Goal: Task Accomplishment & Management: Manage account settings

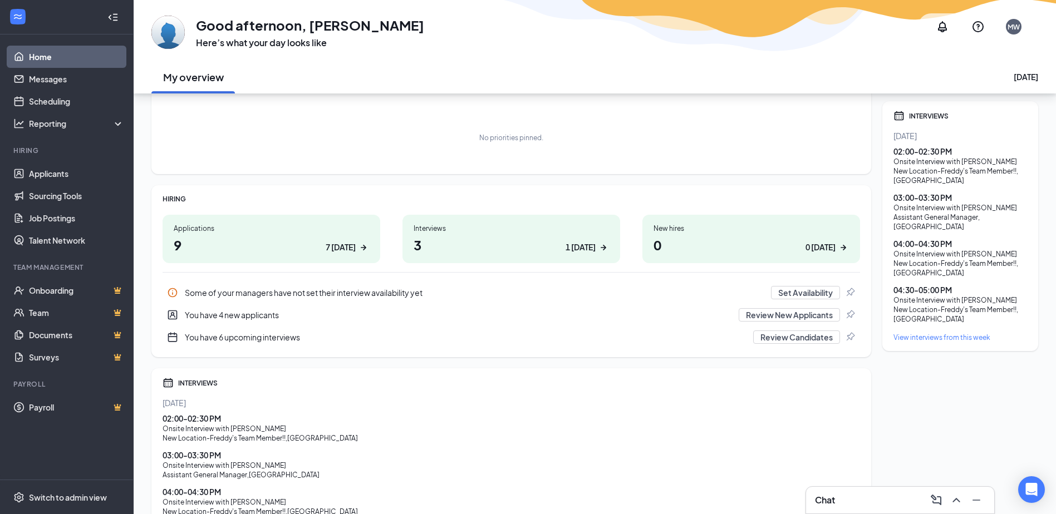
scroll to position [59, 0]
click at [333, 247] on div "7 [DATE]" at bounding box center [341, 248] width 30 height 12
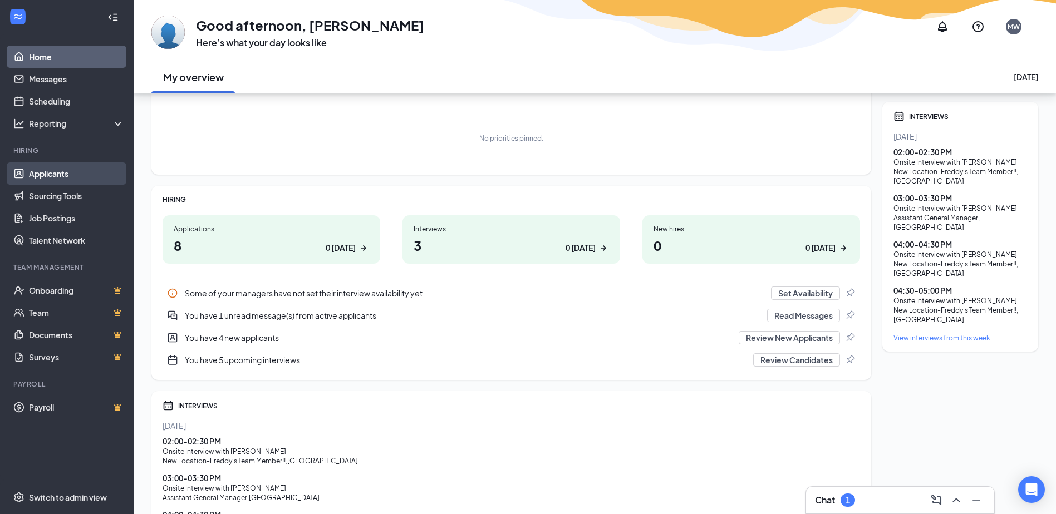
click at [67, 170] on link "Applicants" at bounding box center [76, 174] width 95 height 22
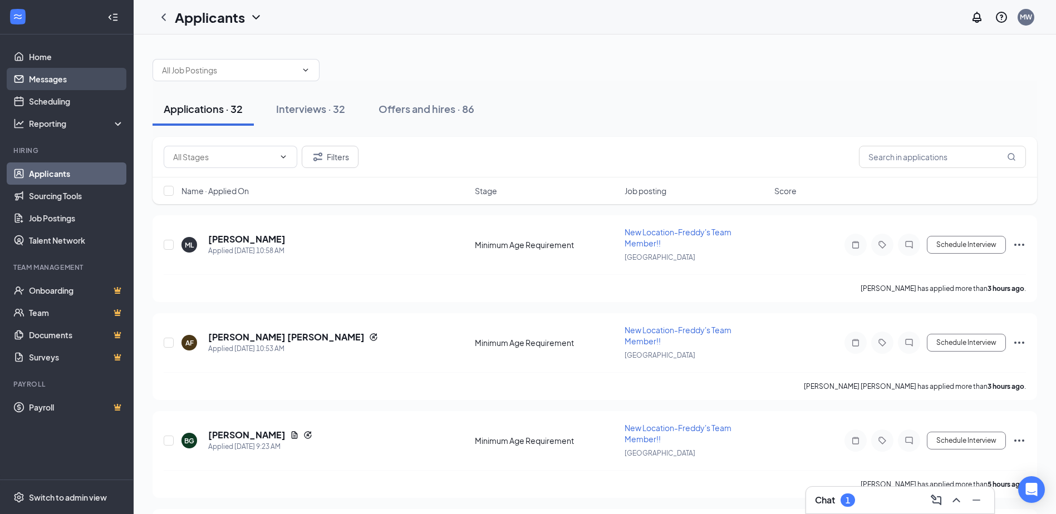
click at [65, 78] on link "Messages" at bounding box center [76, 79] width 95 height 22
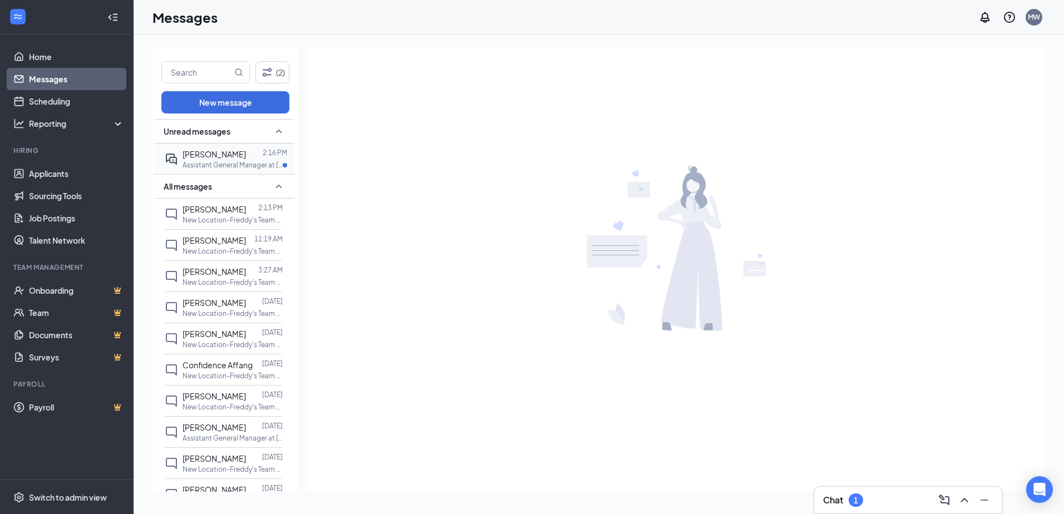
click at [215, 158] on span "[PERSON_NAME]" at bounding box center [214, 154] width 63 height 10
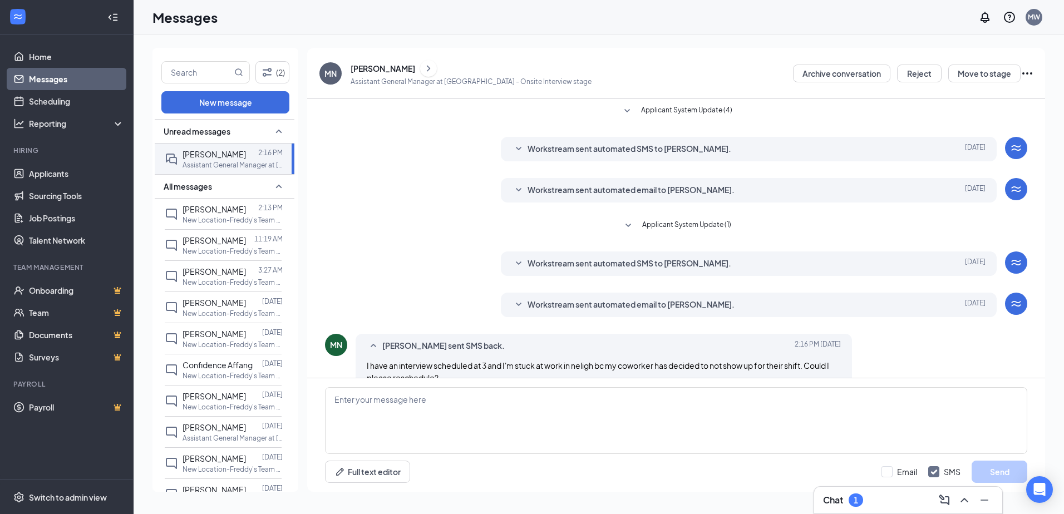
scroll to position [23, 0]
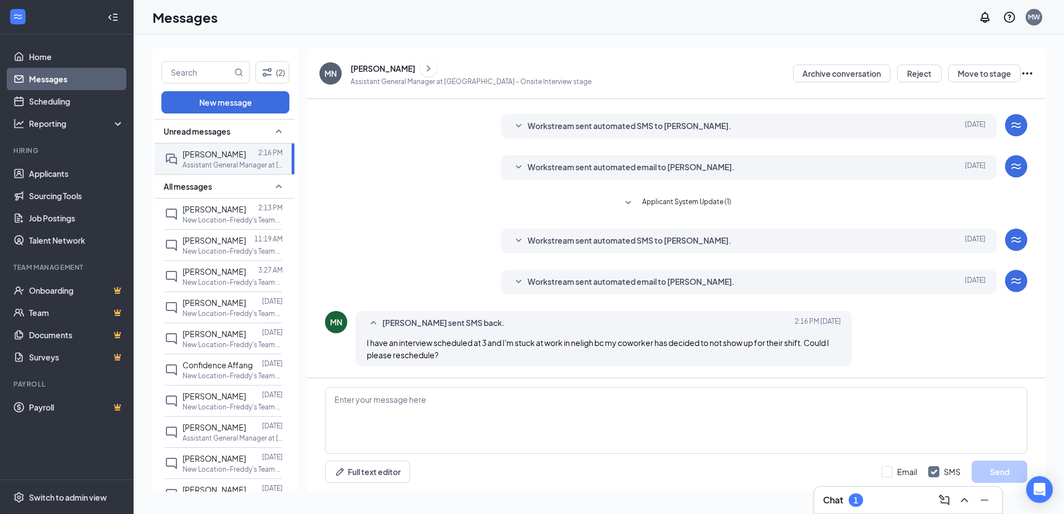
click at [1031, 75] on icon "Ellipses" at bounding box center [1027, 73] width 13 height 13
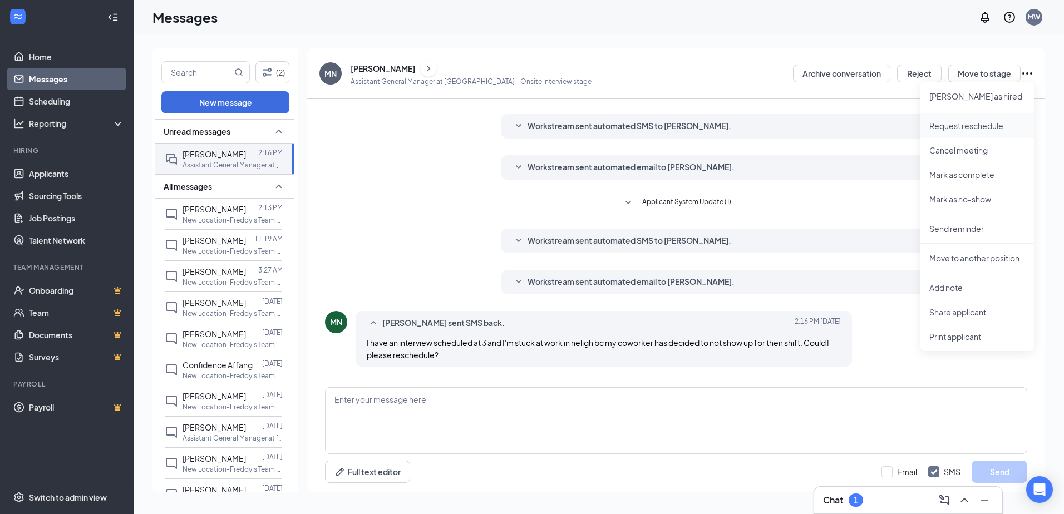
click at [991, 126] on p "Request reschedule" at bounding box center [977, 125] width 96 height 11
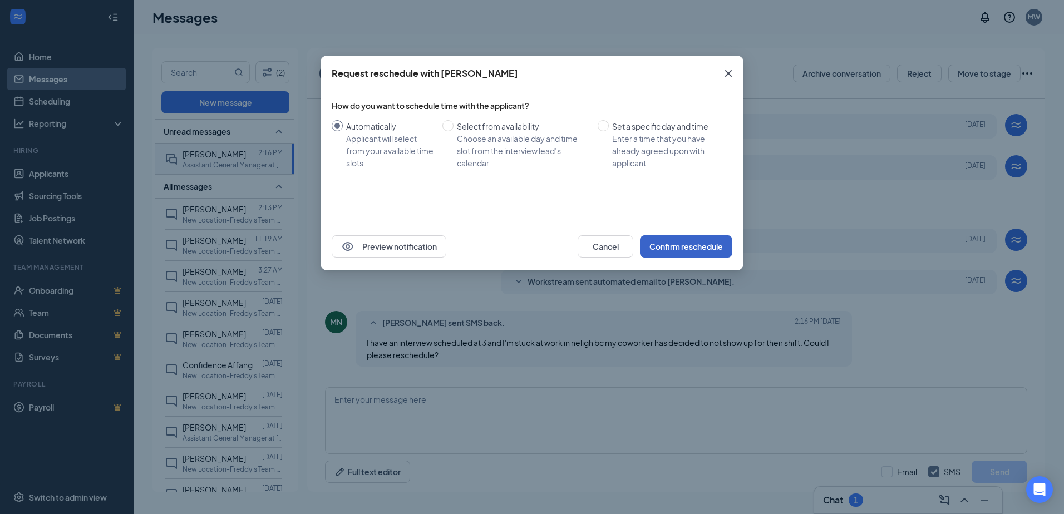
click at [701, 242] on button "Confirm reschedule" at bounding box center [686, 246] width 92 height 22
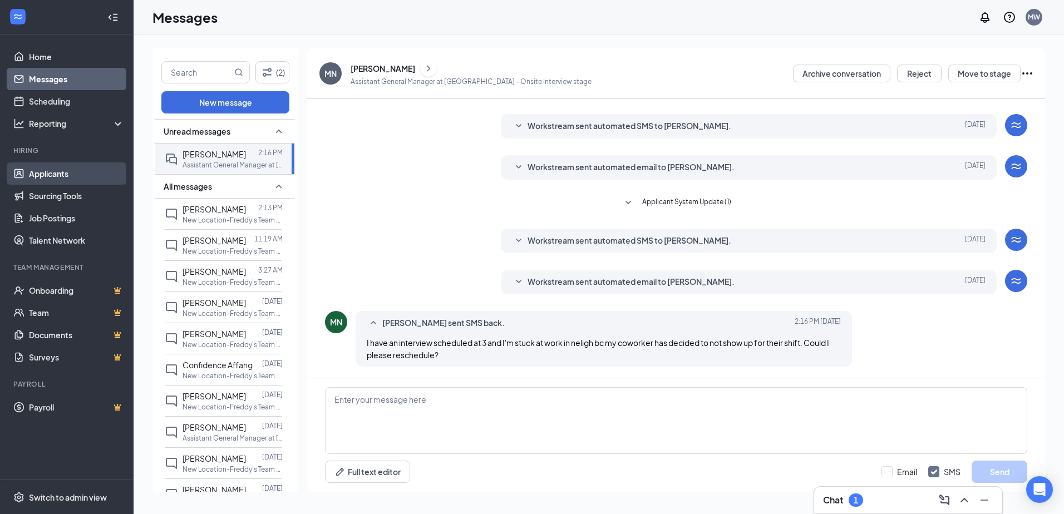
click at [52, 177] on link "Applicants" at bounding box center [76, 174] width 95 height 22
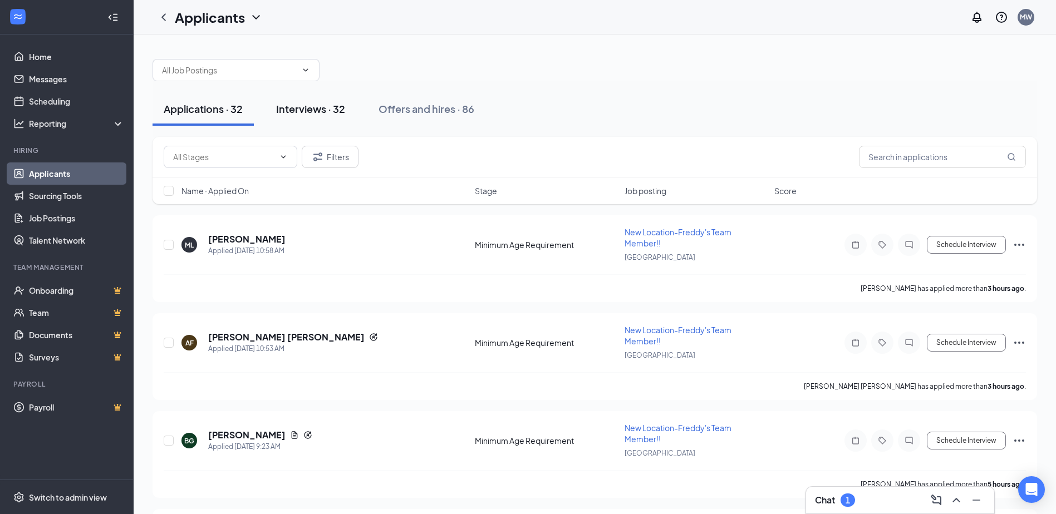
click at [331, 106] on div "Interviews · 32" at bounding box center [310, 109] width 69 height 14
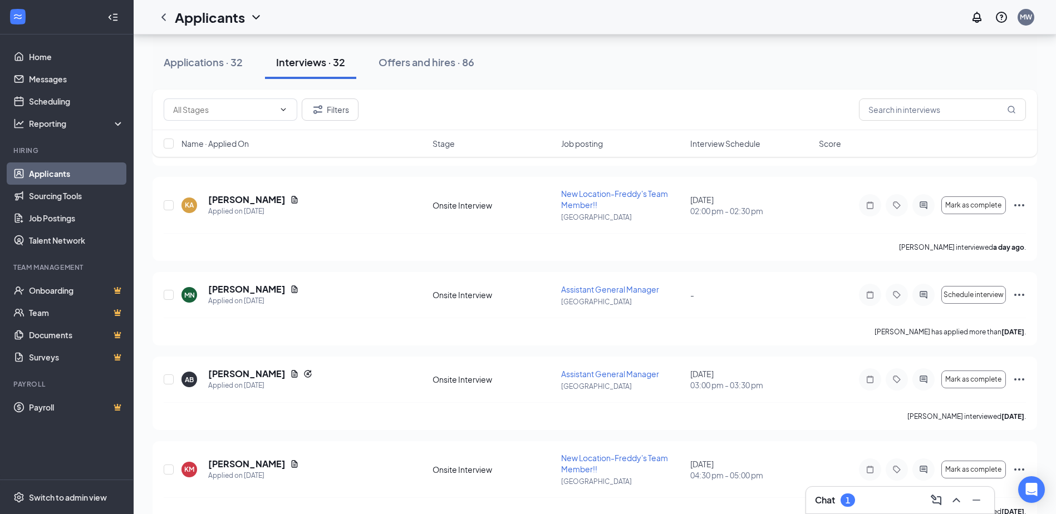
scroll to position [779, 0]
click at [960, 499] on icon "ChevronUp" at bounding box center [956, 500] width 13 height 13
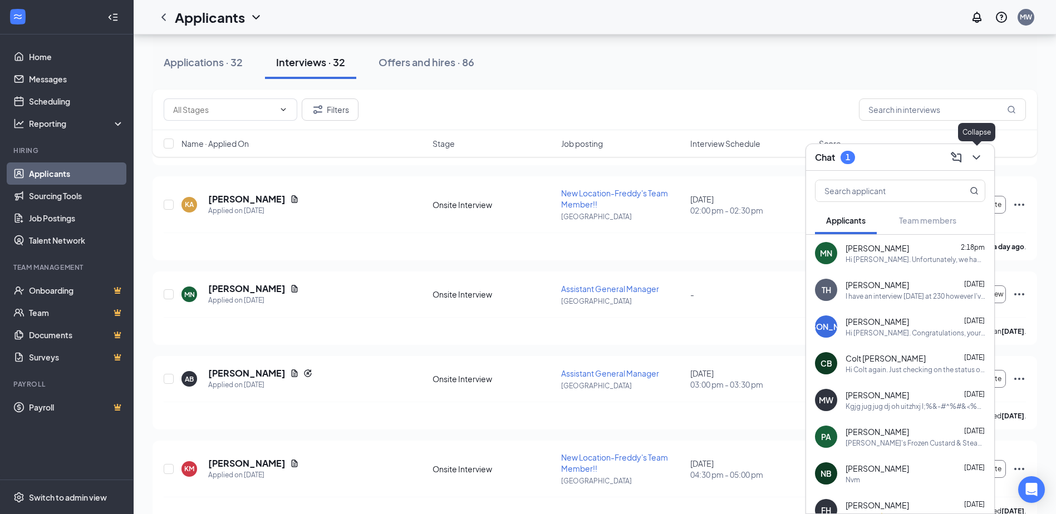
click at [979, 161] on icon "ChevronDown" at bounding box center [976, 157] width 13 height 13
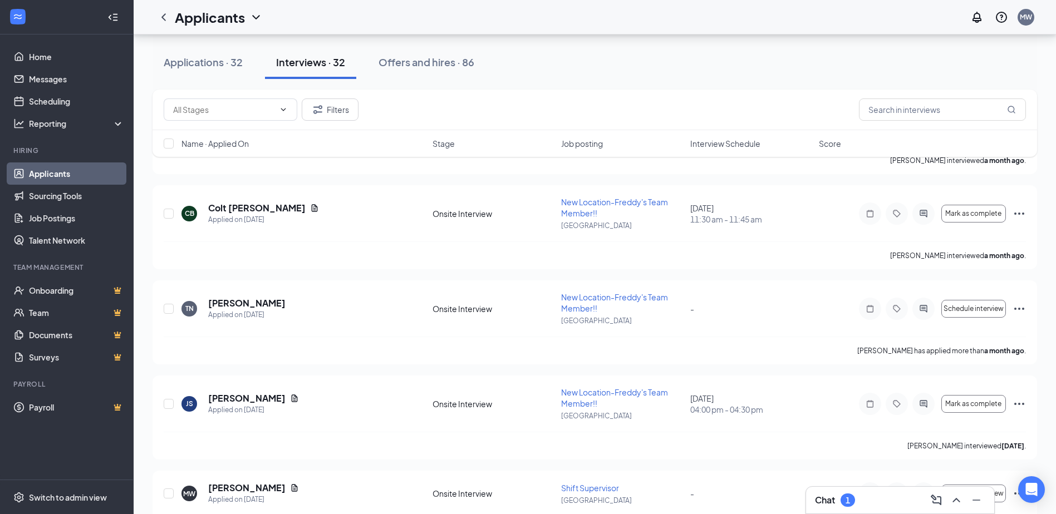
scroll to position [2630, 0]
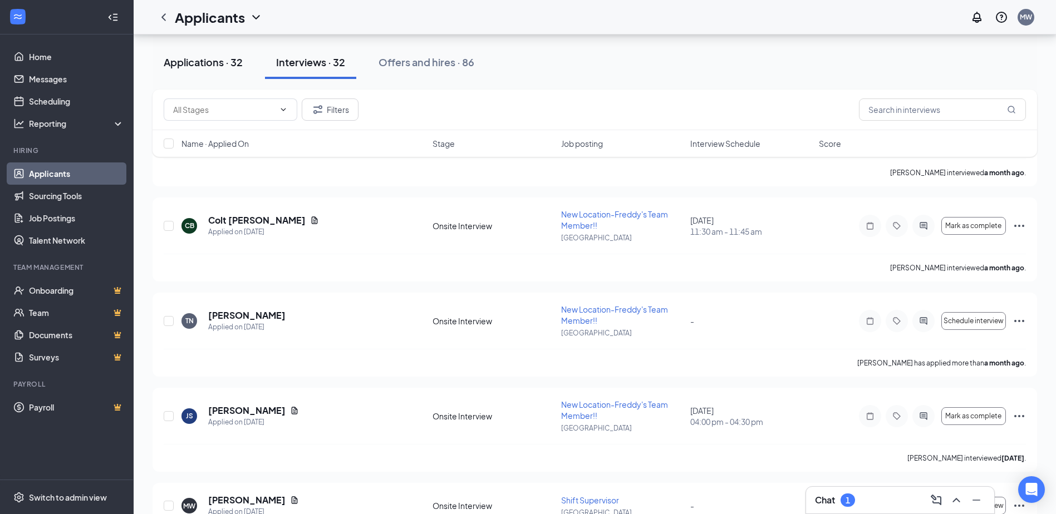
click at [239, 59] on div "Applications · 32" at bounding box center [203, 62] width 79 height 14
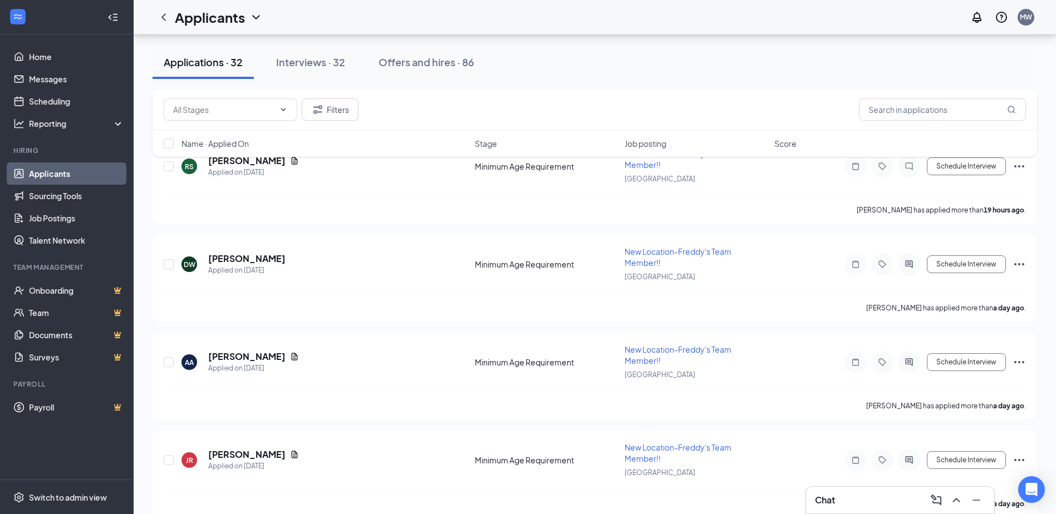
scroll to position [501, 0]
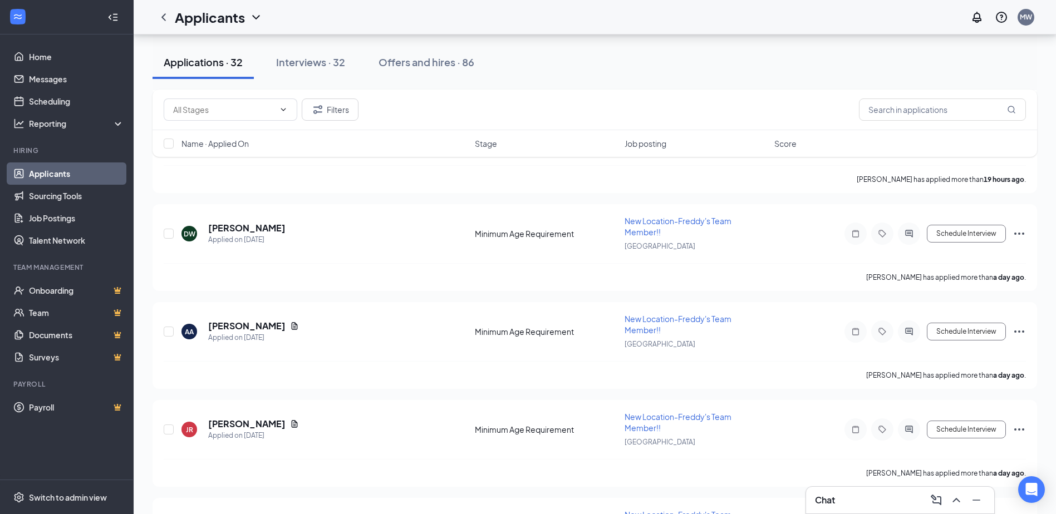
click at [299, 62] on div "Interviews · 32" at bounding box center [310, 62] width 69 height 14
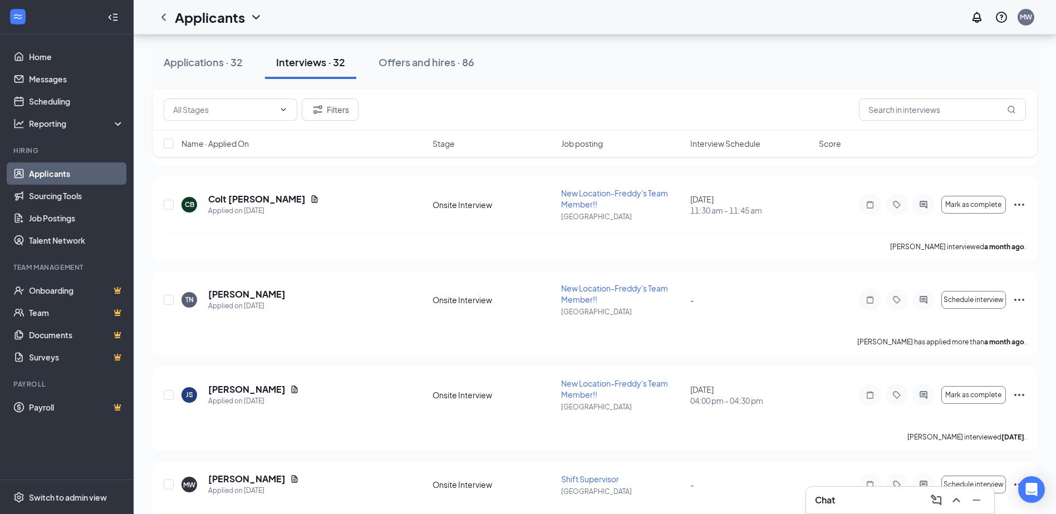
scroll to position [2686, 0]
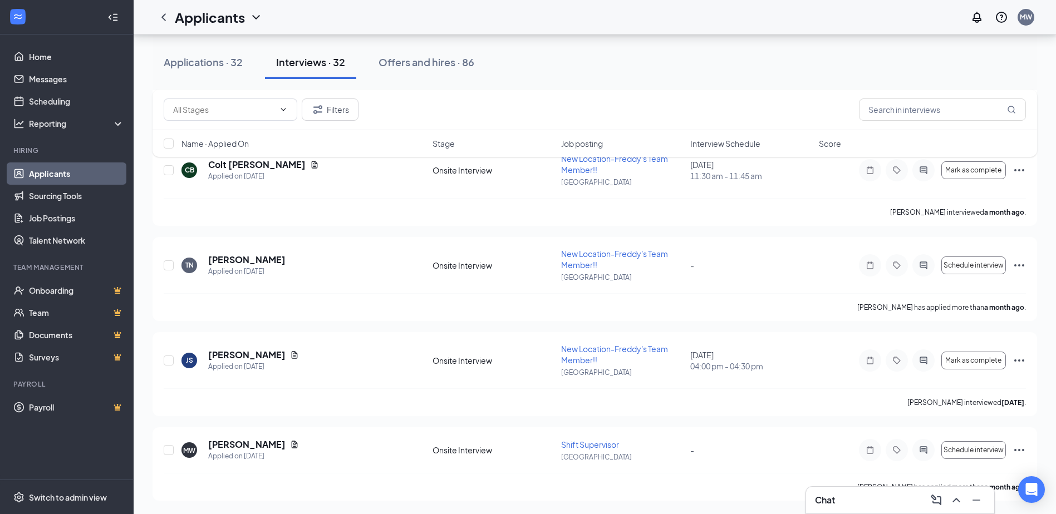
click at [717, 144] on span "Interview Schedule" at bounding box center [725, 143] width 70 height 11
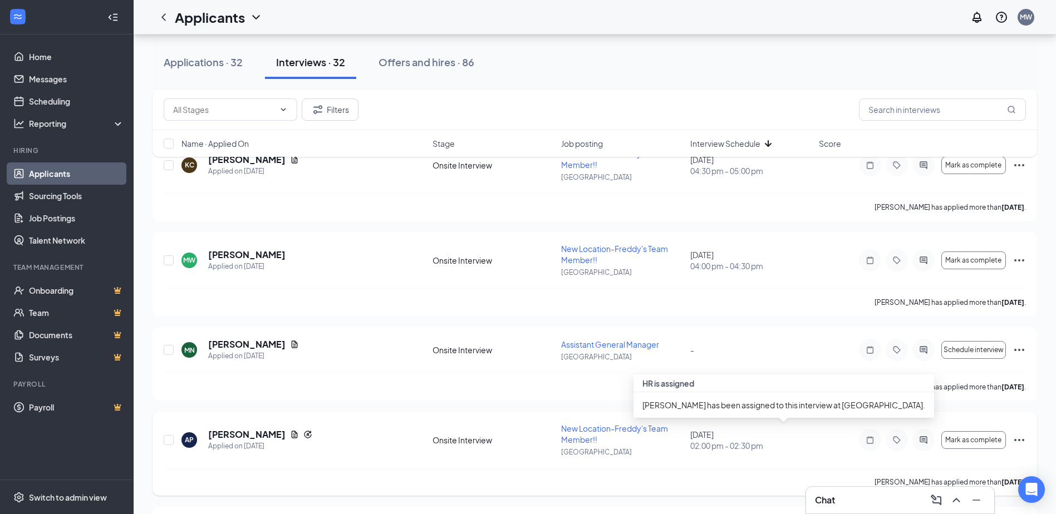
scroll to position [334, 0]
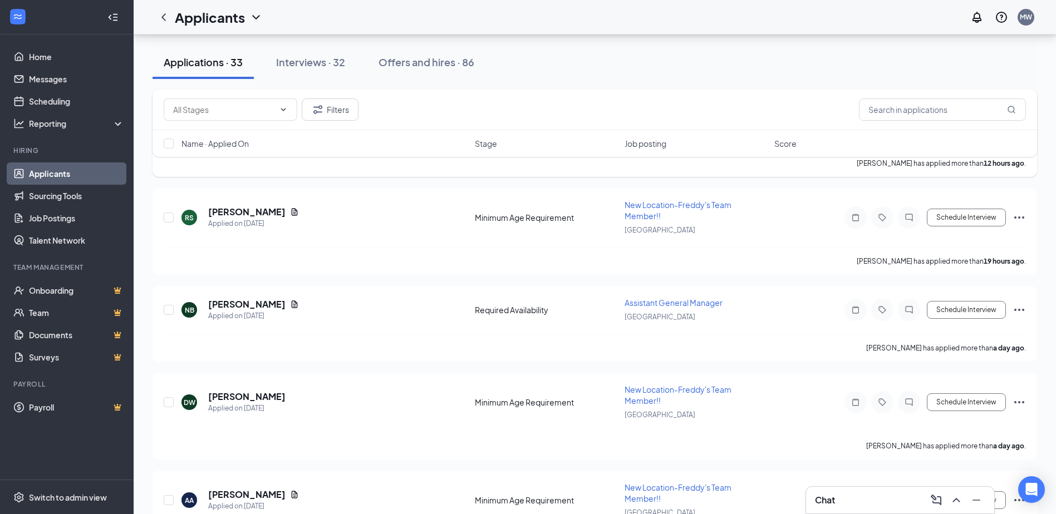
scroll to position [445, 0]
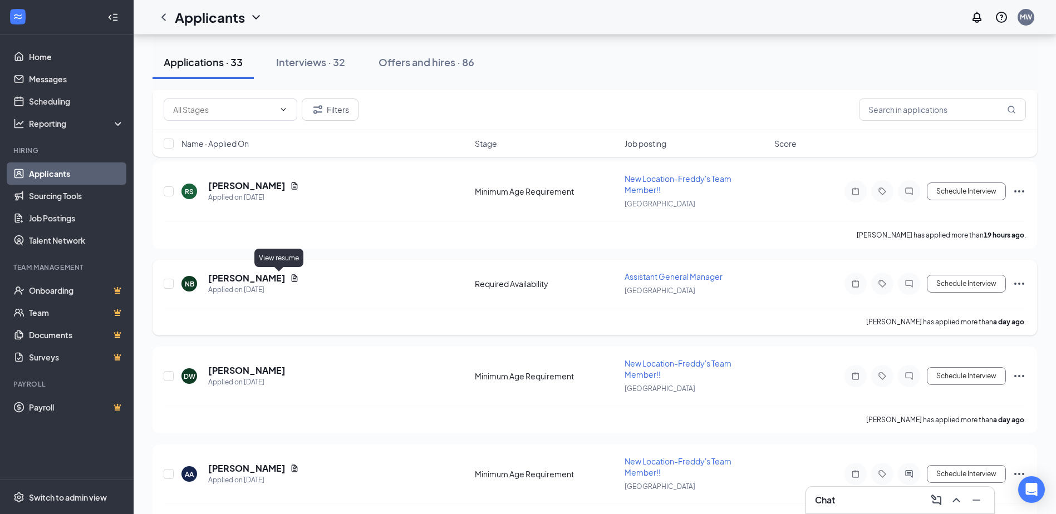
click at [290, 277] on icon "Document" at bounding box center [294, 278] width 9 height 9
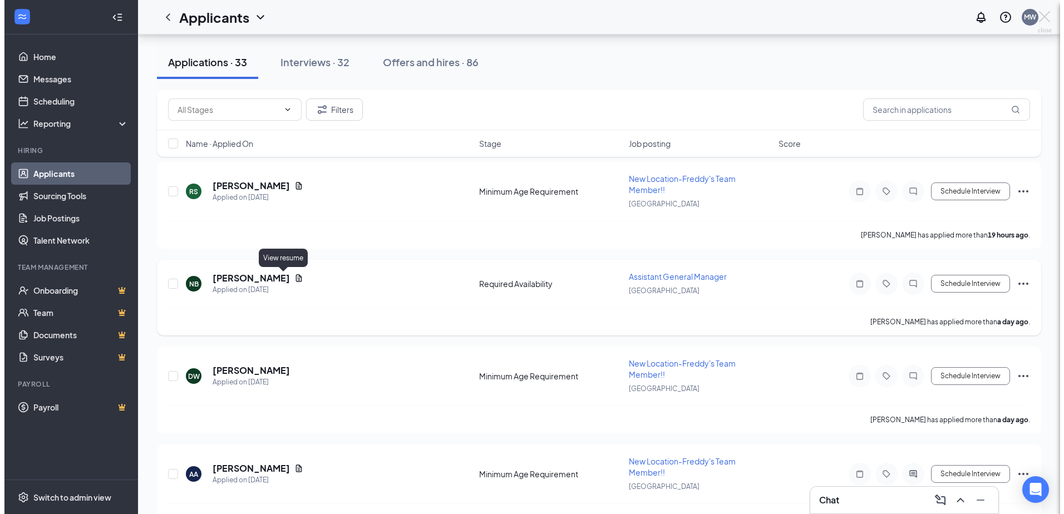
scroll to position [417, 0]
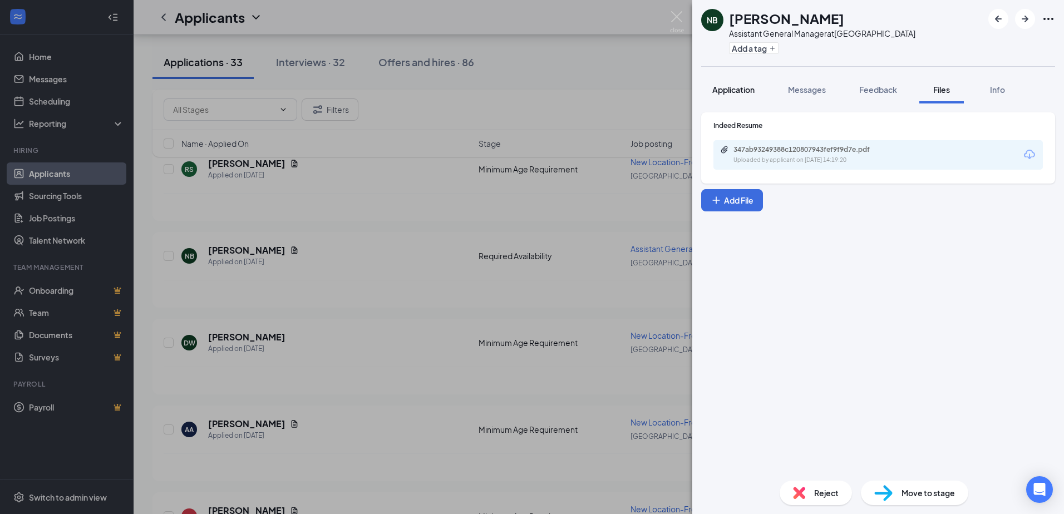
click at [740, 87] on span "Application" at bounding box center [733, 90] width 42 height 10
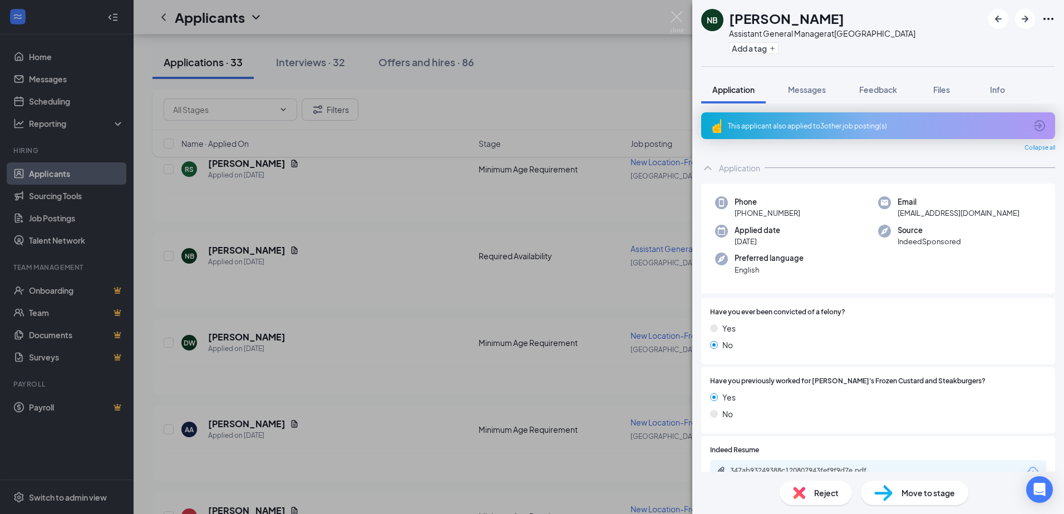
click at [1036, 127] on icon "ArrowCircle" at bounding box center [1039, 125] width 11 height 11
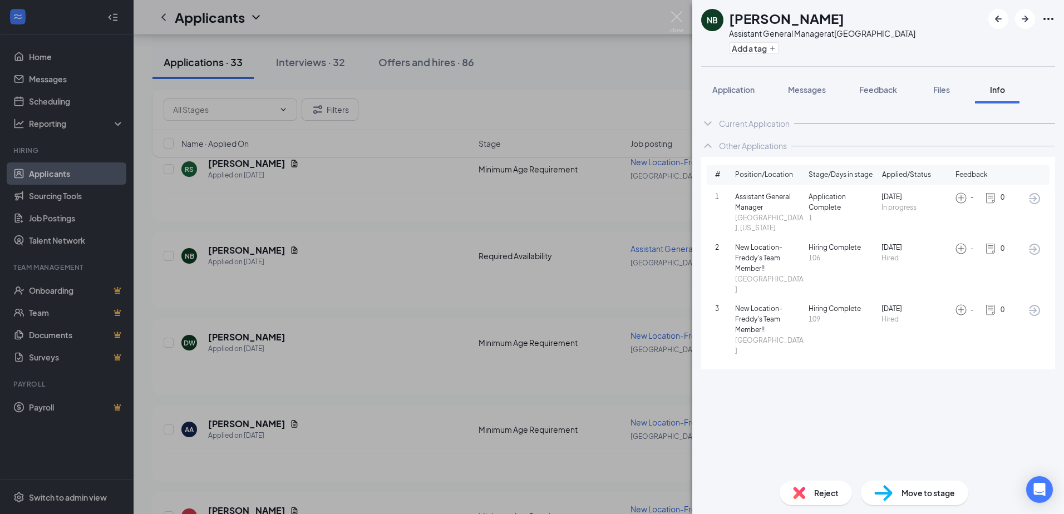
click at [990, 198] on img at bounding box center [991, 198] width 12 height 12
click at [1032, 200] on icon "ArrowCircle" at bounding box center [1034, 198] width 13 height 13
click at [961, 198] on img at bounding box center [961, 198] width 12 height 12
click at [995, 198] on img at bounding box center [991, 198] width 12 height 12
click at [990, 198] on img at bounding box center [991, 198] width 12 height 12
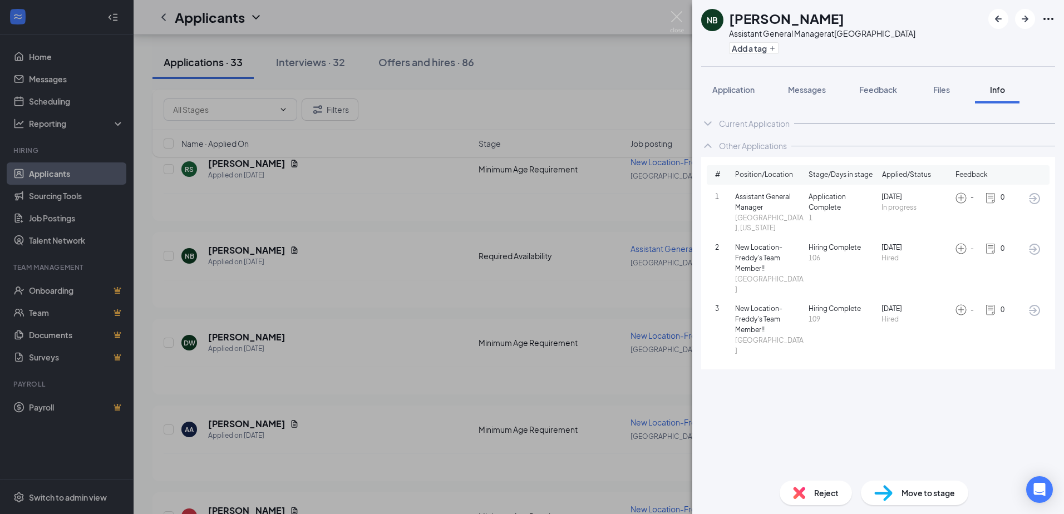
click at [712, 141] on icon "ChevronUp" at bounding box center [707, 145] width 13 height 13
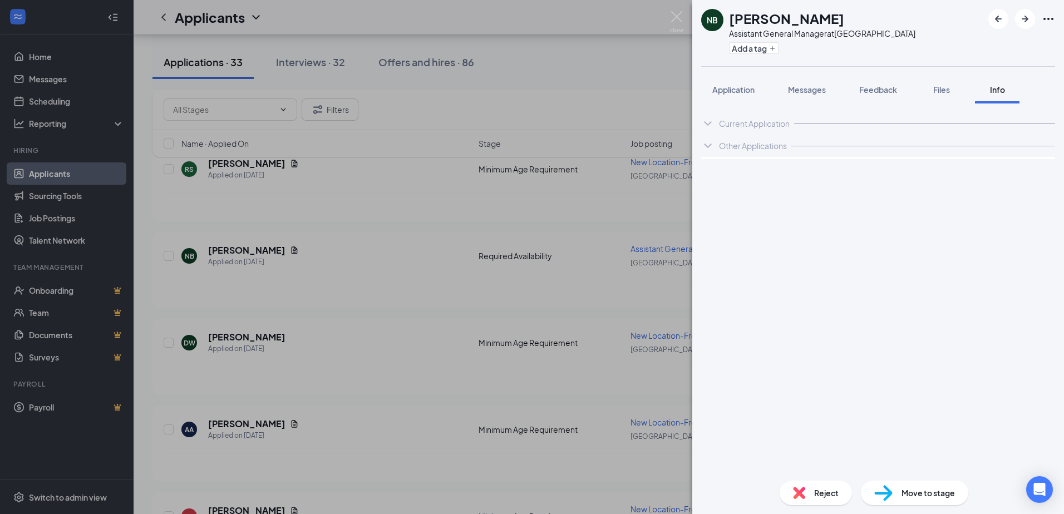
click at [710, 141] on icon "ChevronDown" at bounding box center [707, 145] width 13 height 13
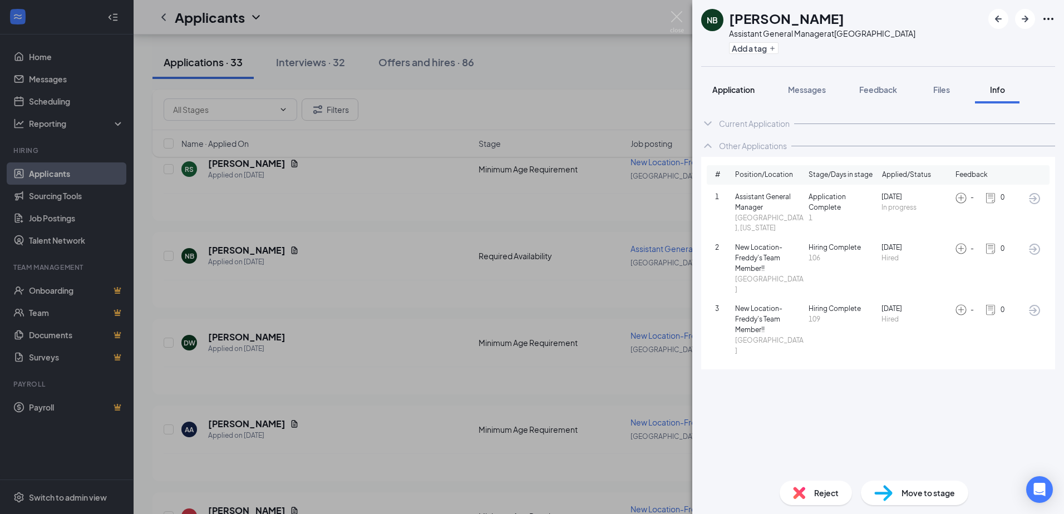
click at [753, 90] on span "Application" at bounding box center [733, 90] width 42 height 10
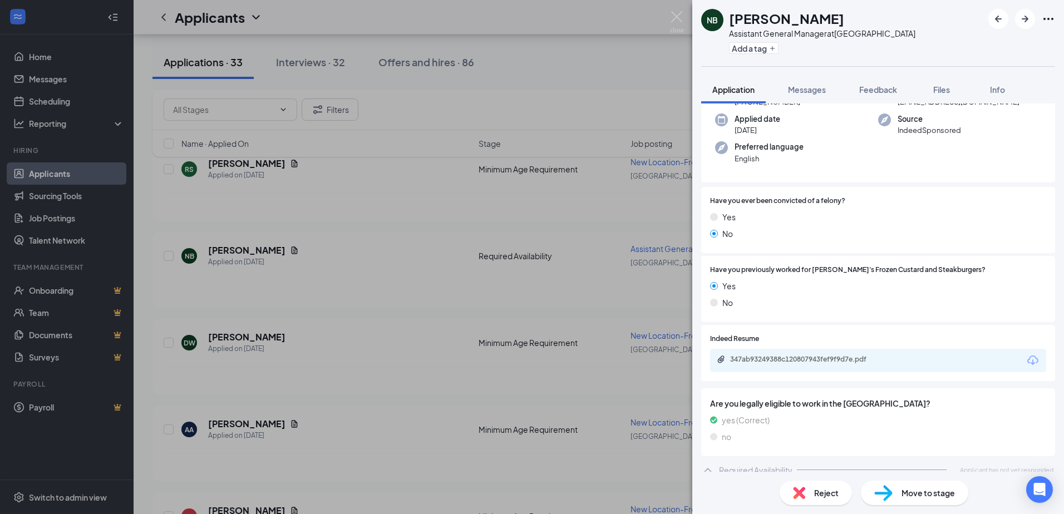
scroll to position [121, 0]
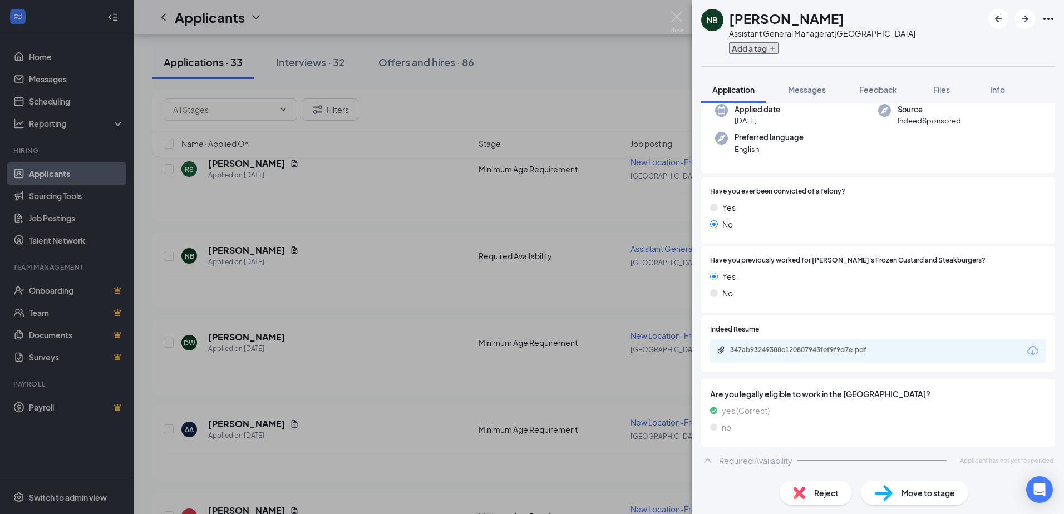
click at [752, 46] on button "Add a tag" at bounding box center [754, 48] width 50 height 12
click at [769, 49] on input "text" at bounding box center [791, 49] width 125 height 18
click at [891, 48] on div "NB Nathan Brandt Assistant General Manager at Norfolk" at bounding box center [878, 33] width 372 height 66
click at [901, 90] on button "Feedback" at bounding box center [878, 90] width 60 height 28
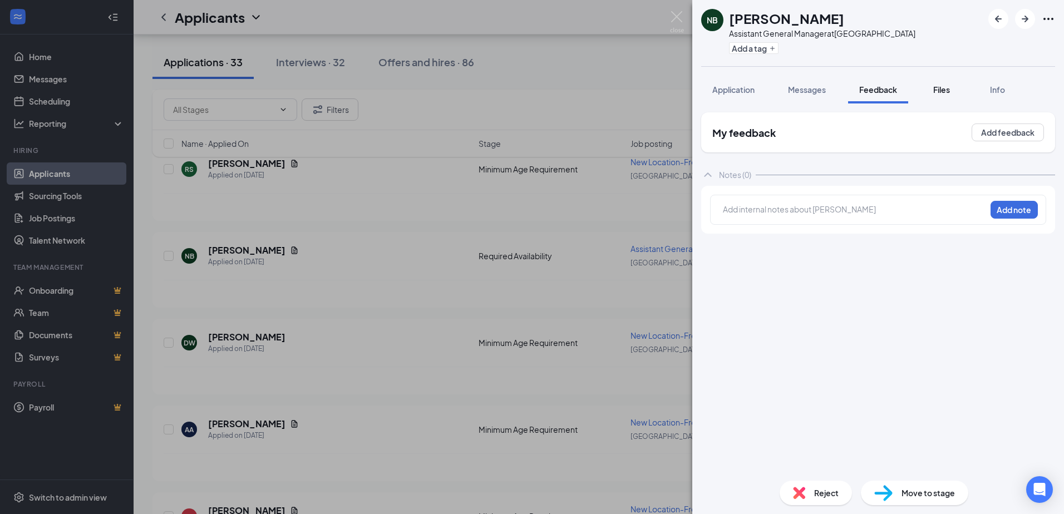
click at [949, 94] on span "Files" at bounding box center [941, 90] width 17 height 10
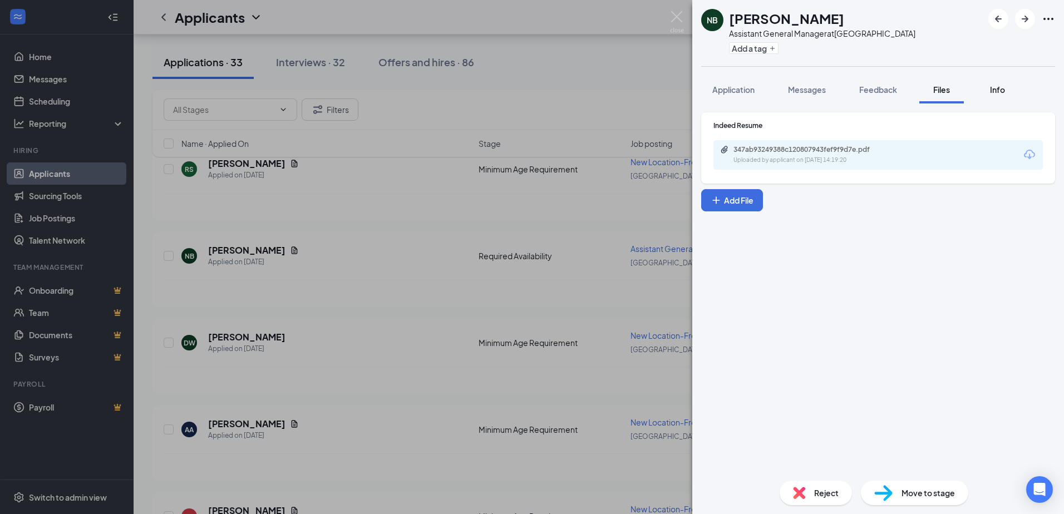
click at [989, 90] on div "Info" at bounding box center [997, 89] width 22 height 11
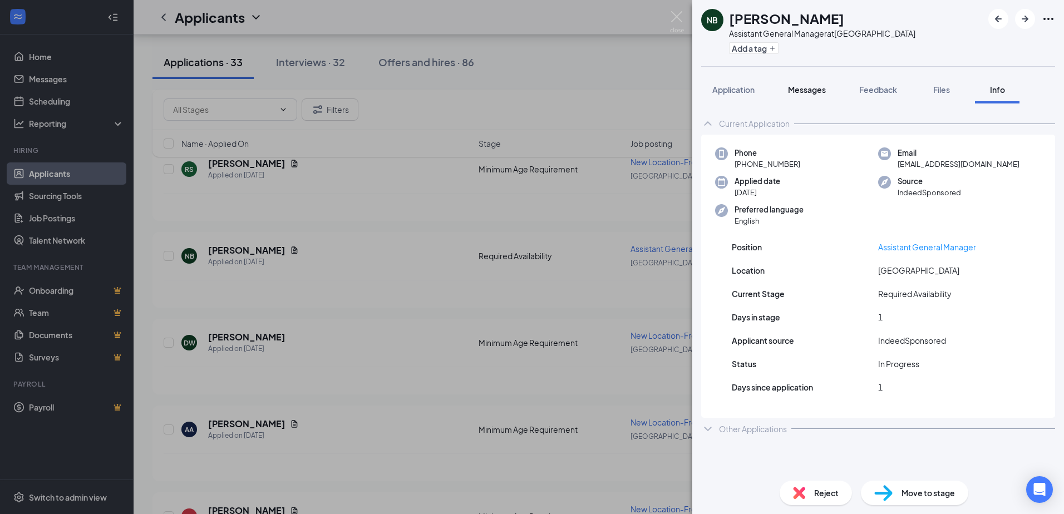
click at [826, 88] on span "Messages" at bounding box center [807, 90] width 38 height 10
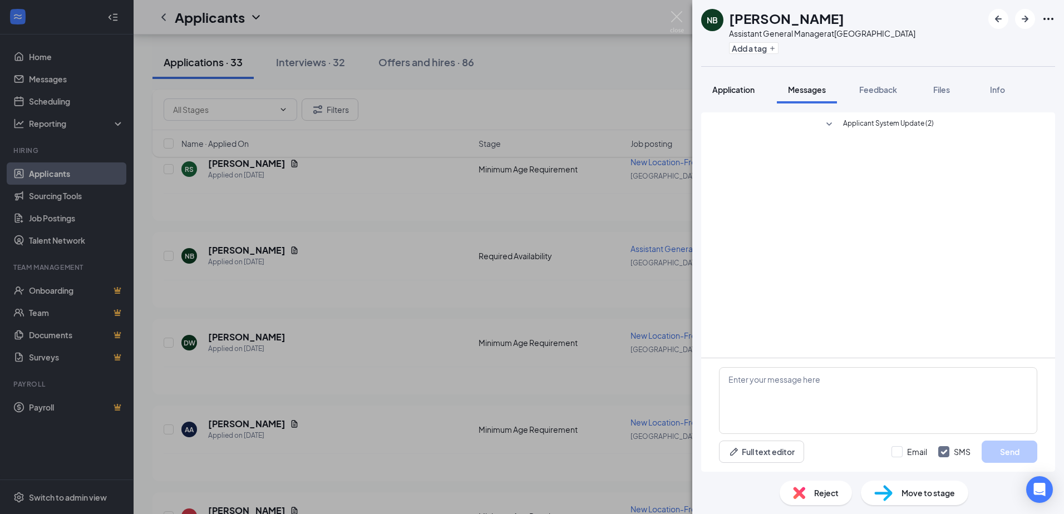
click at [739, 96] on button "Application" at bounding box center [733, 90] width 65 height 28
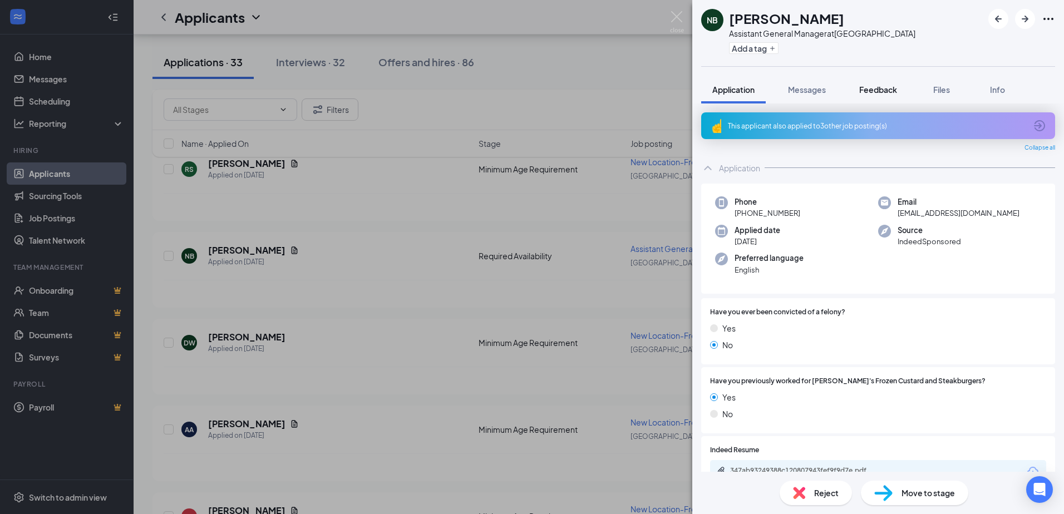
click at [877, 83] on button "Feedback" at bounding box center [878, 90] width 60 height 28
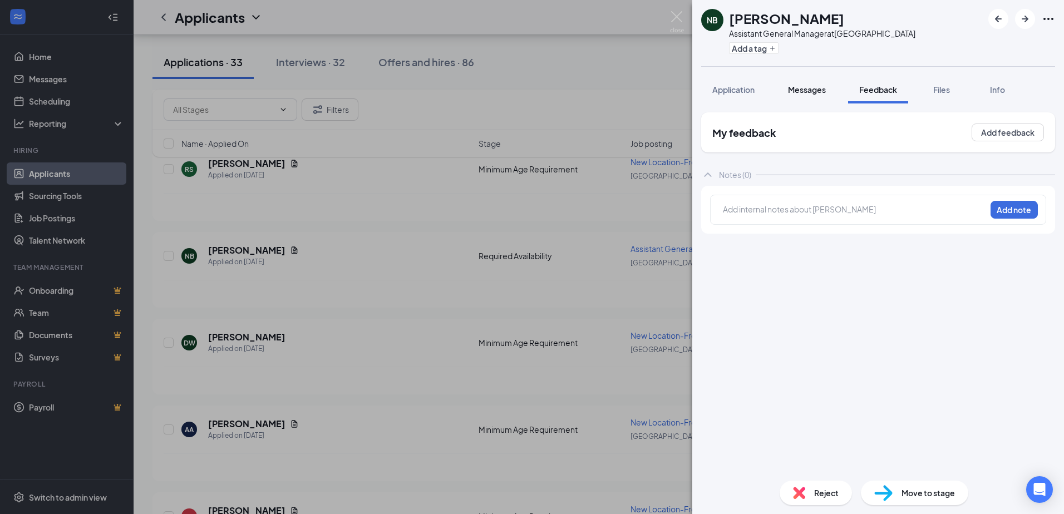
click at [821, 90] on span "Messages" at bounding box center [807, 90] width 38 height 10
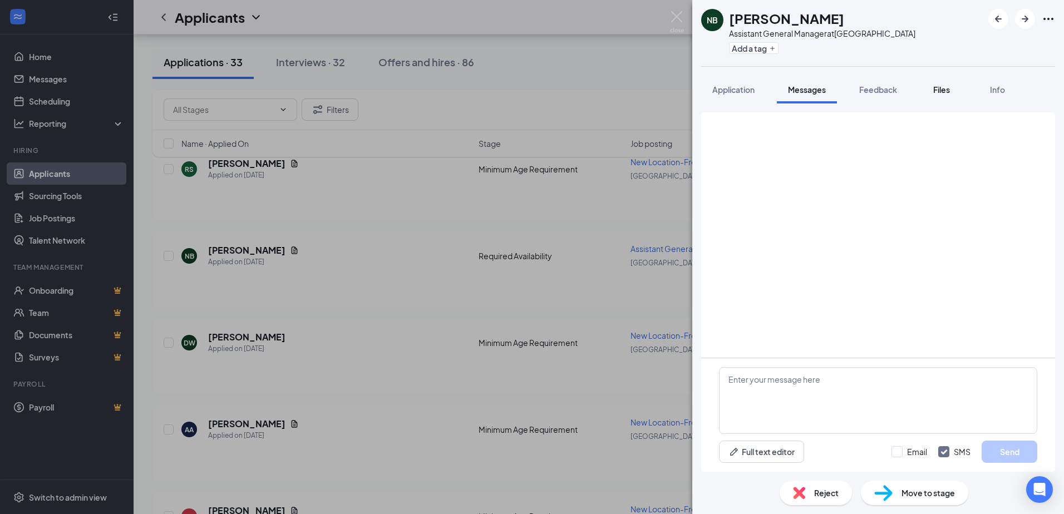
click at [943, 86] on span "Files" at bounding box center [941, 90] width 17 height 10
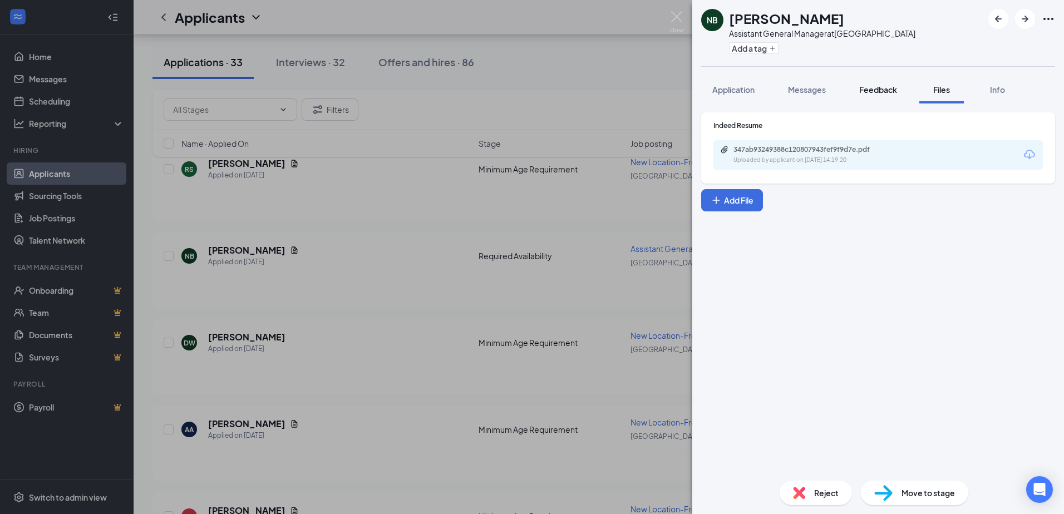
click at [741, 87] on span "Application" at bounding box center [733, 90] width 42 height 10
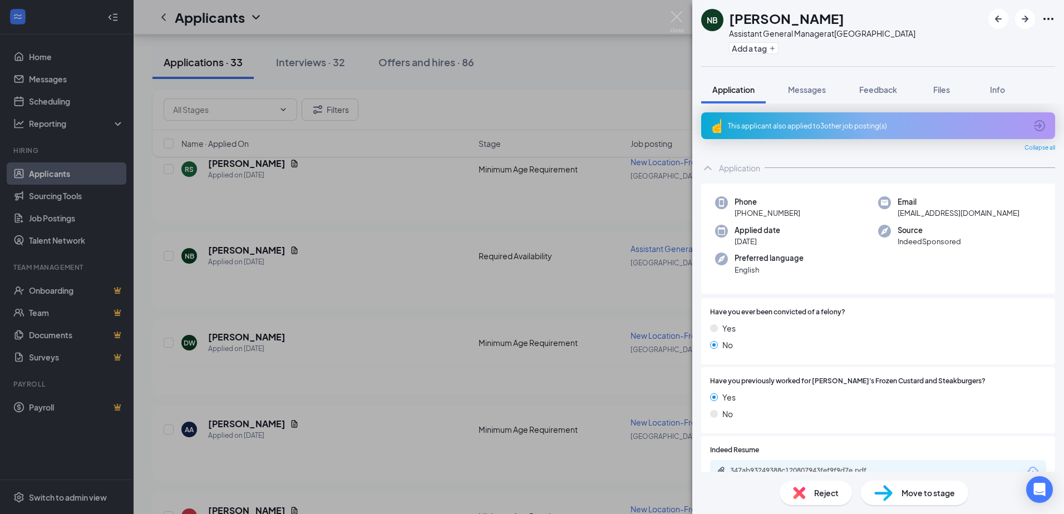
click at [1033, 122] on icon "ArrowCircle" at bounding box center [1039, 125] width 13 height 13
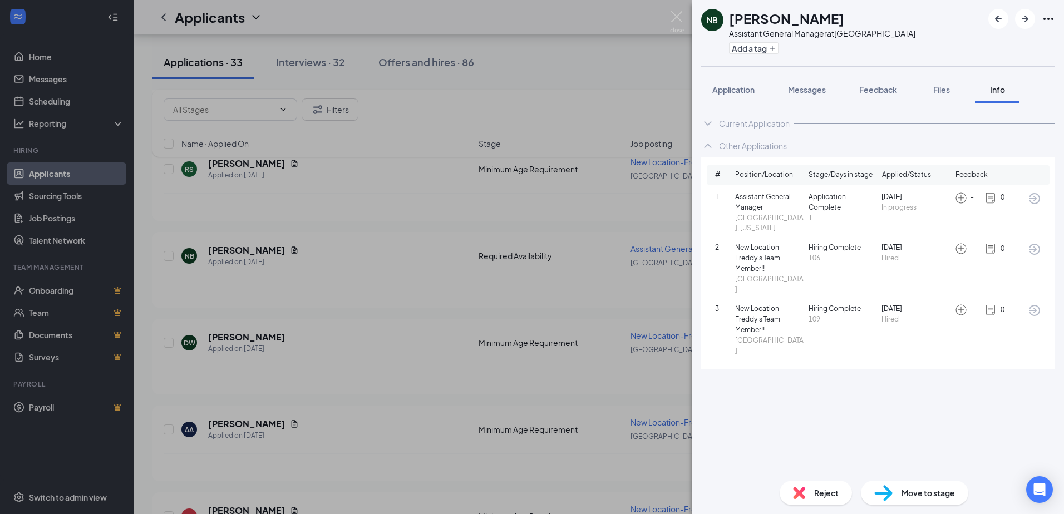
click at [971, 173] on span "Feedback" at bounding box center [972, 175] width 32 height 11
click at [890, 91] on span "Feedback" at bounding box center [878, 90] width 38 height 10
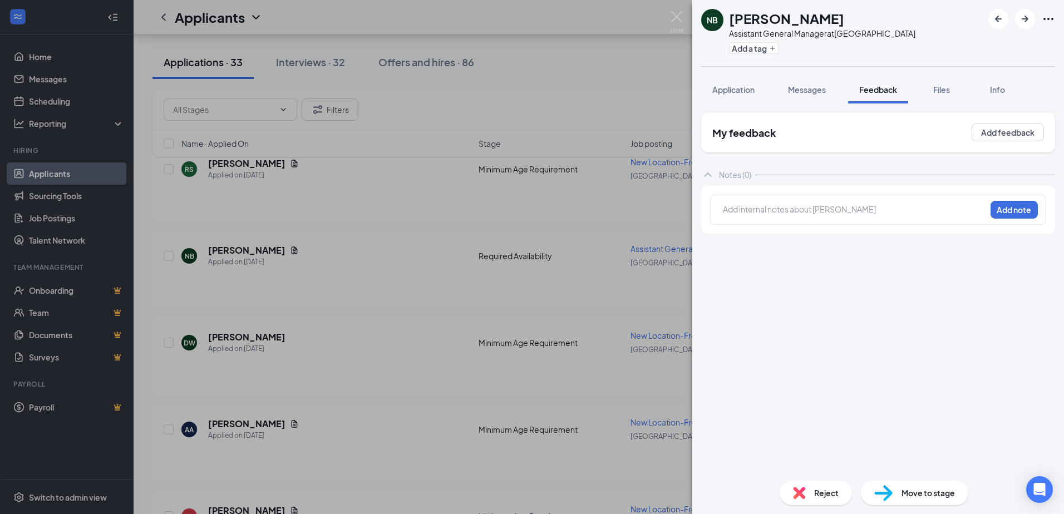
click at [860, 211] on div at bounding box center [855, 210] width 262 height 12
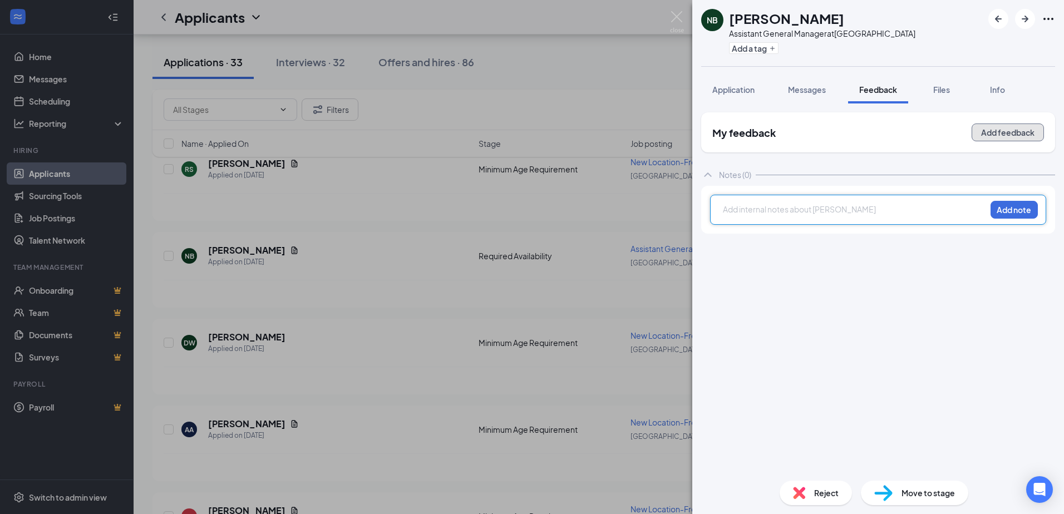
click at [996, 129] on button "Add feedback" at bounding box center [1008, 133] width 72 height 18
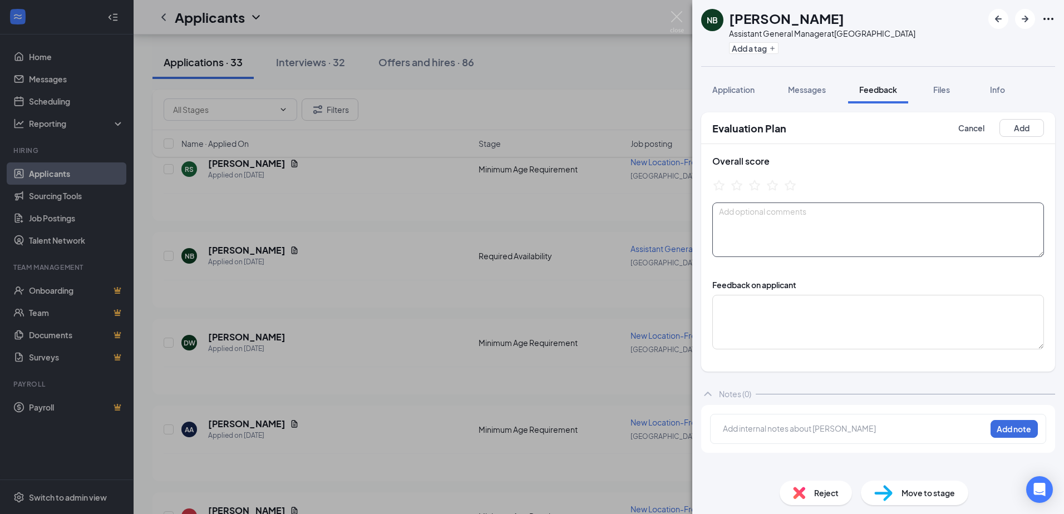
click at [803, 210] on textarea at bounding box center [878, 230] width 332 height 55
click at [970, 129] on button "Cancel" at bounding box center [971, 128] width 45 height 18
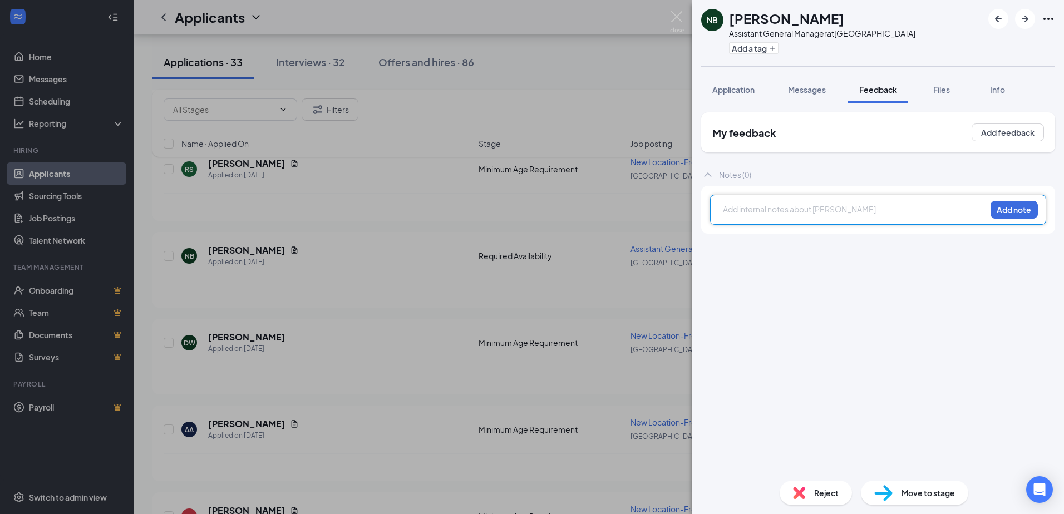
click at [832, 205] on div at bounding box center [855, 210] width 262 height 12
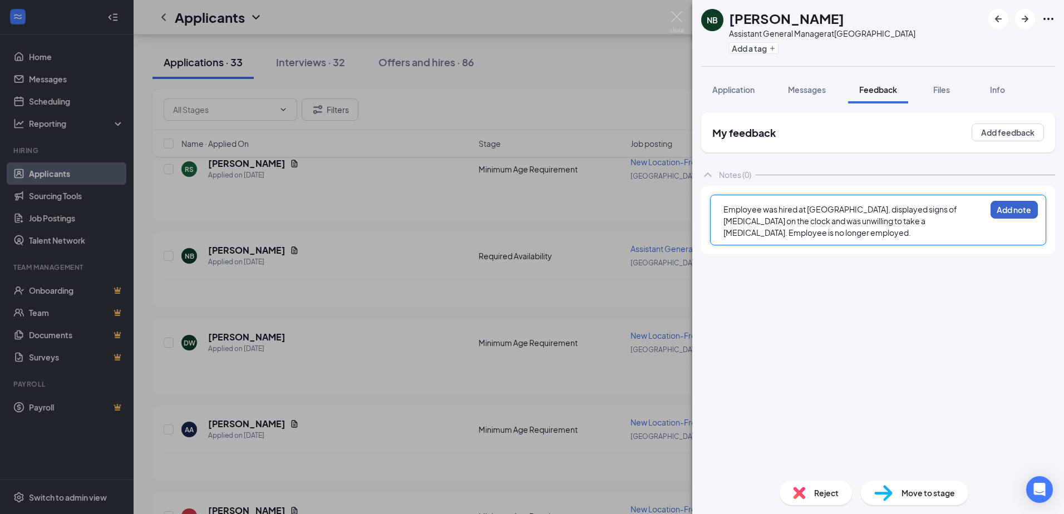
click at [1026, 210] on button "Add note" at bounding box center [1014, 210] width 47 height 18
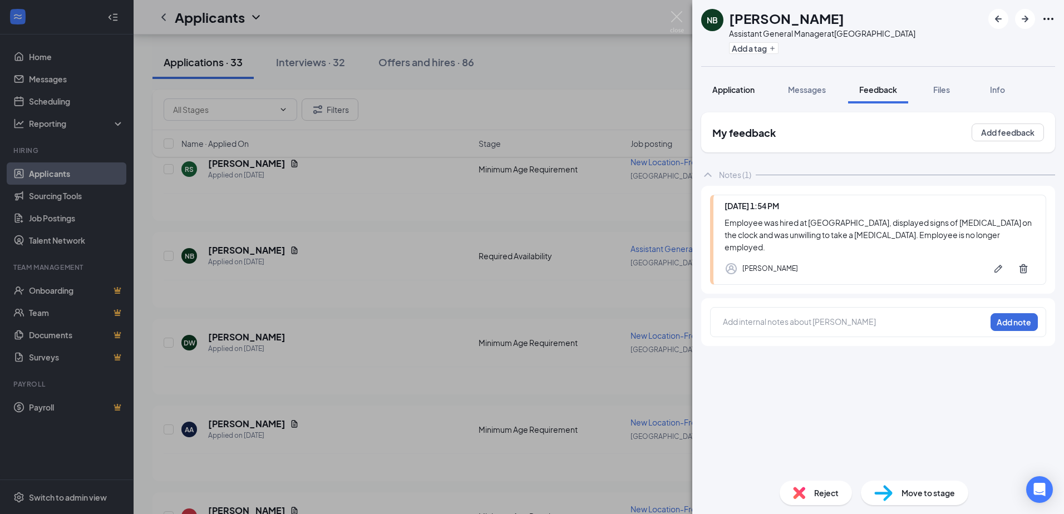
click at [731, 83] on button "Application" at bounding box center [733, 90] width 65 height 28
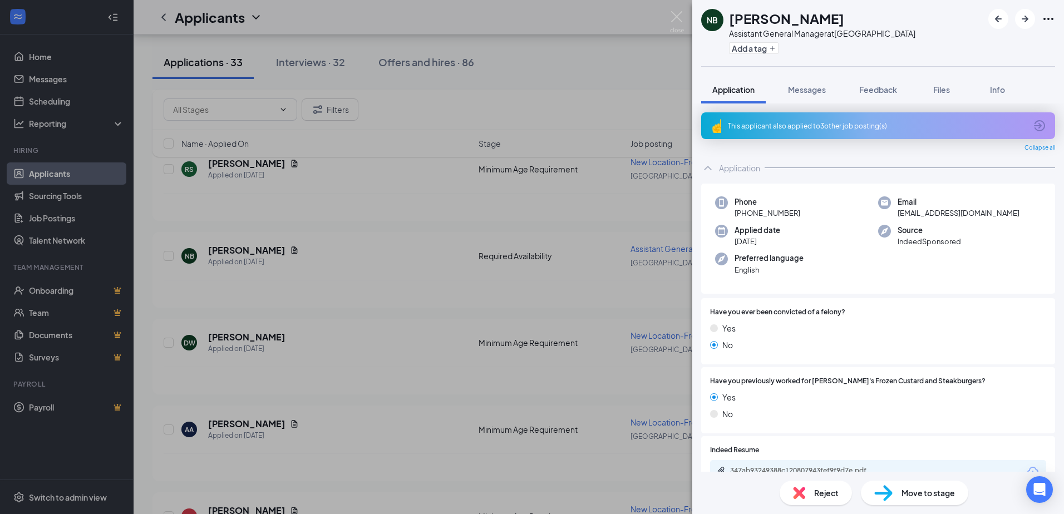
click at [1034, 126] on icon "ArrowCircle" at bounding box center [1039, 125] width 11 height 11
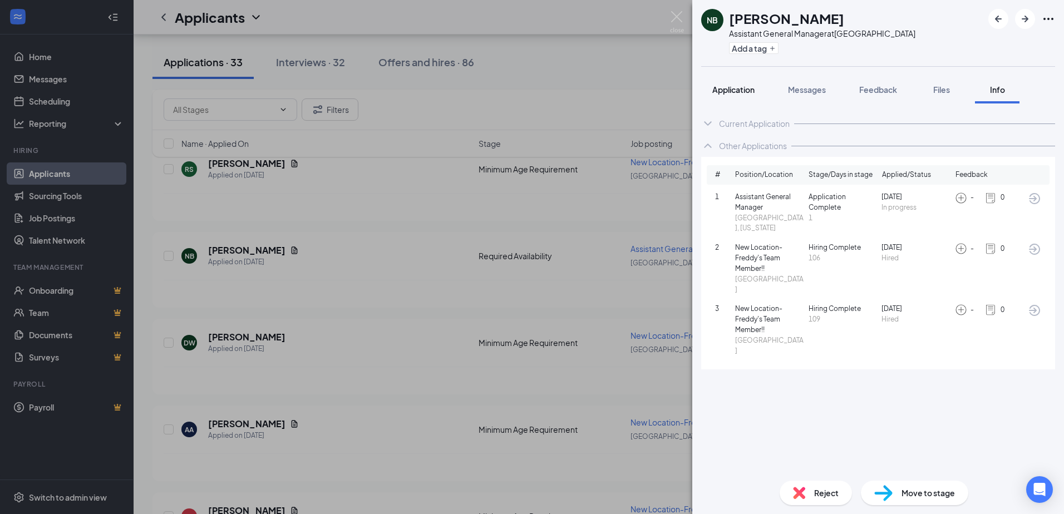
click at [750, 86] on span "Application" at bounding box center [733, 90] width 42 height 10
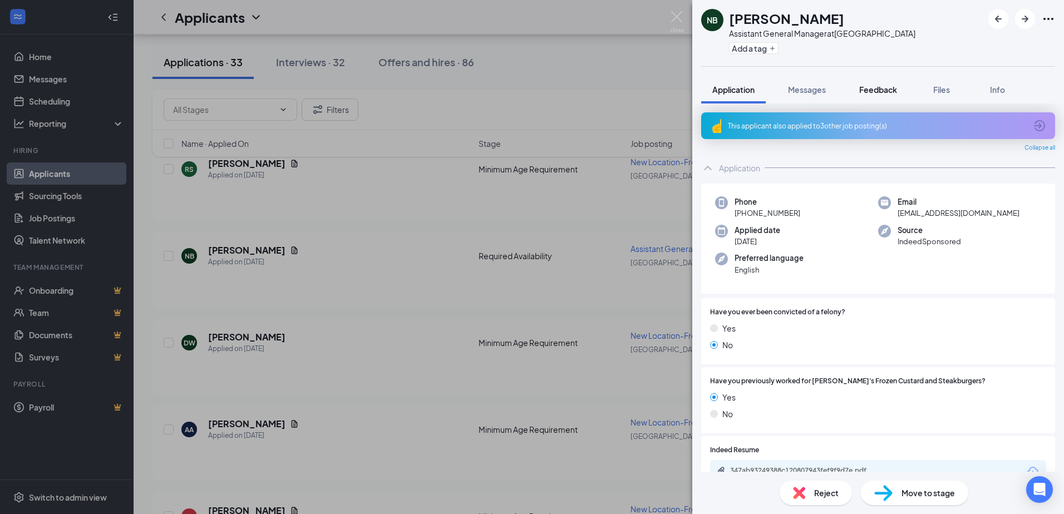
click at [887, 88] on span "Feedback" at bounding box center [878, 90] width 38 height 10
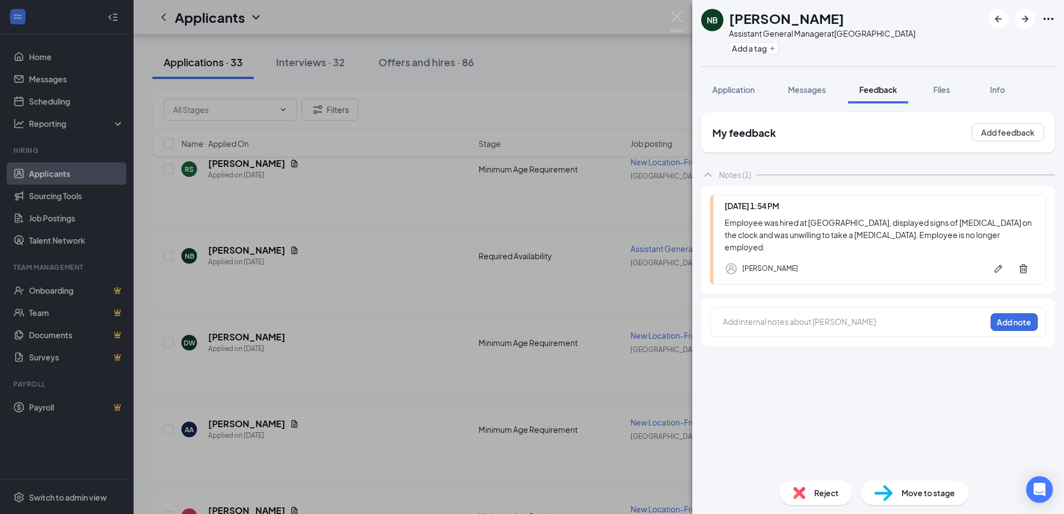
click at [820, 494] on span "Reject" at bounding box center [826, 493] width 24 height 12
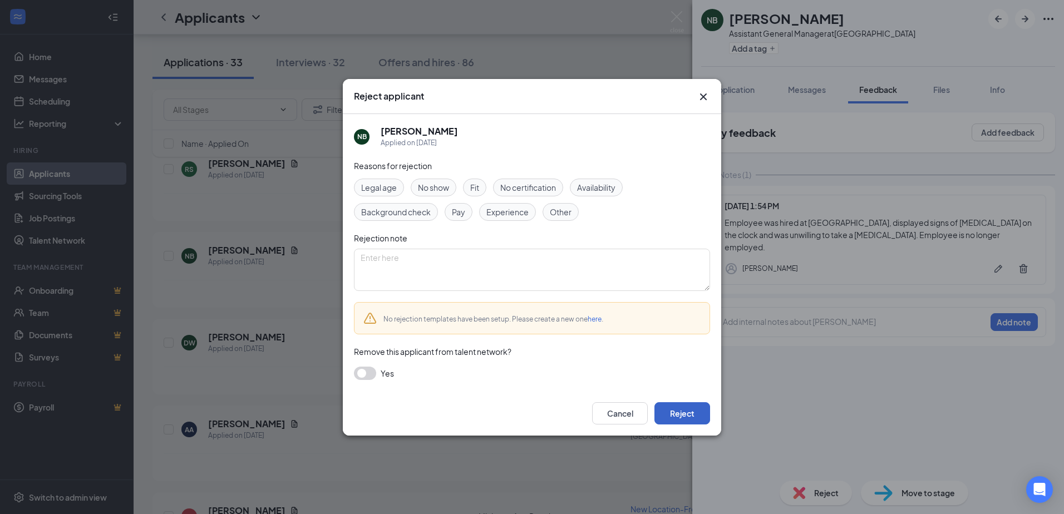
click at [678, 411] on button "Reject" at bounding box center [683, 413] width 56 height 22
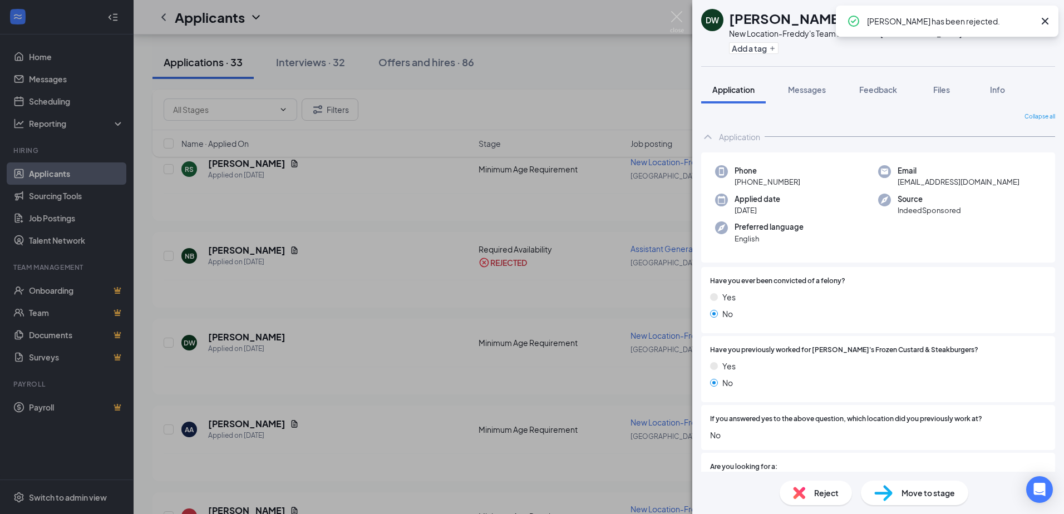
click at [609, 209] on div "DW Dana Welch New Location-Freddy's Team Member!! at Norfolk Add a tag Applicat…" at bounding box center [532, 257] width 1064 height 514
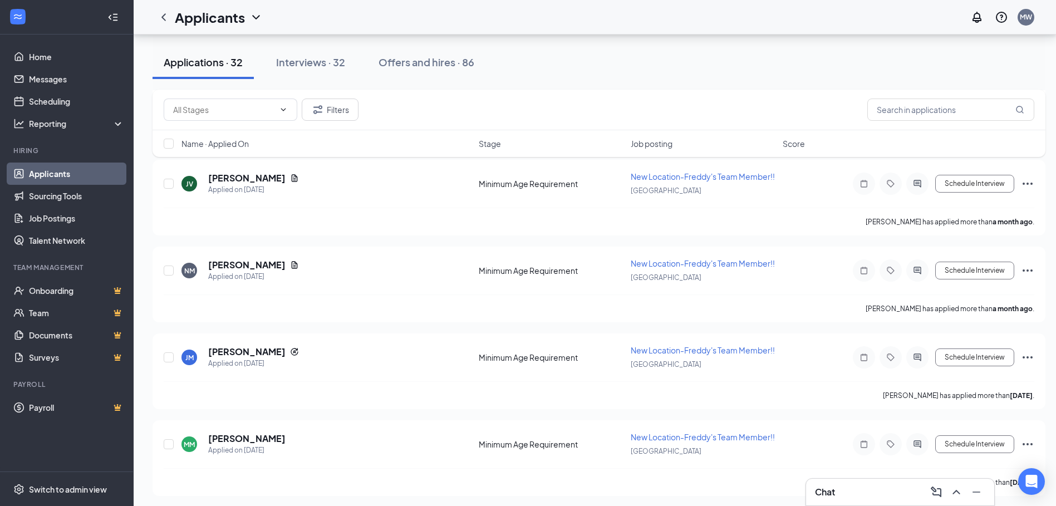
scroll to position [2490, 0]
